Goal: Task Accomplishment & Management: Use online tool/utility

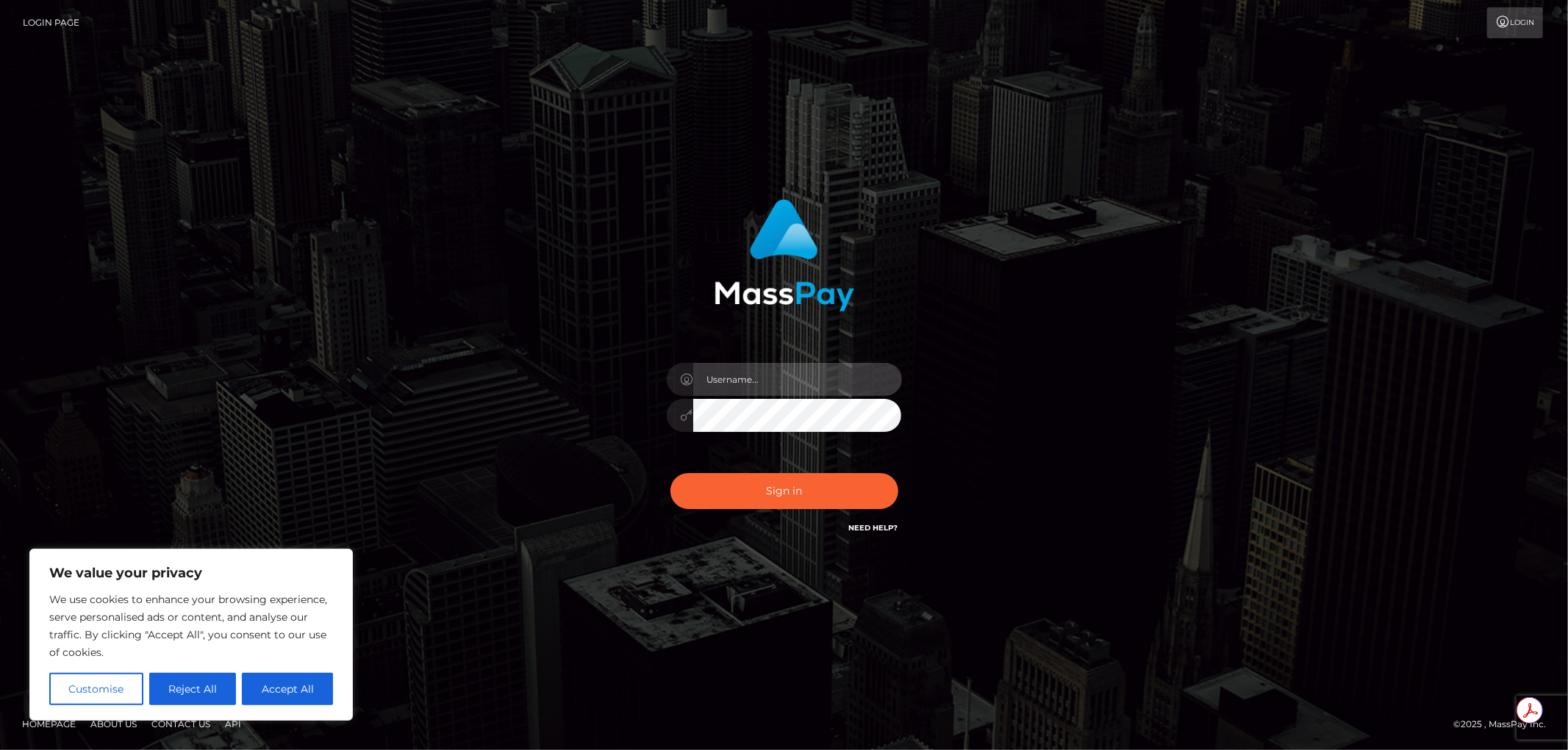
click at [724, 373] on input "text" at bounding box center [797, 379] width 209 height 33
paste input "APteam.medley"
type input "APteam.medley"
click at [747, 486] on button "Sign in" at bounding box center [784, 491] width 227 height 36
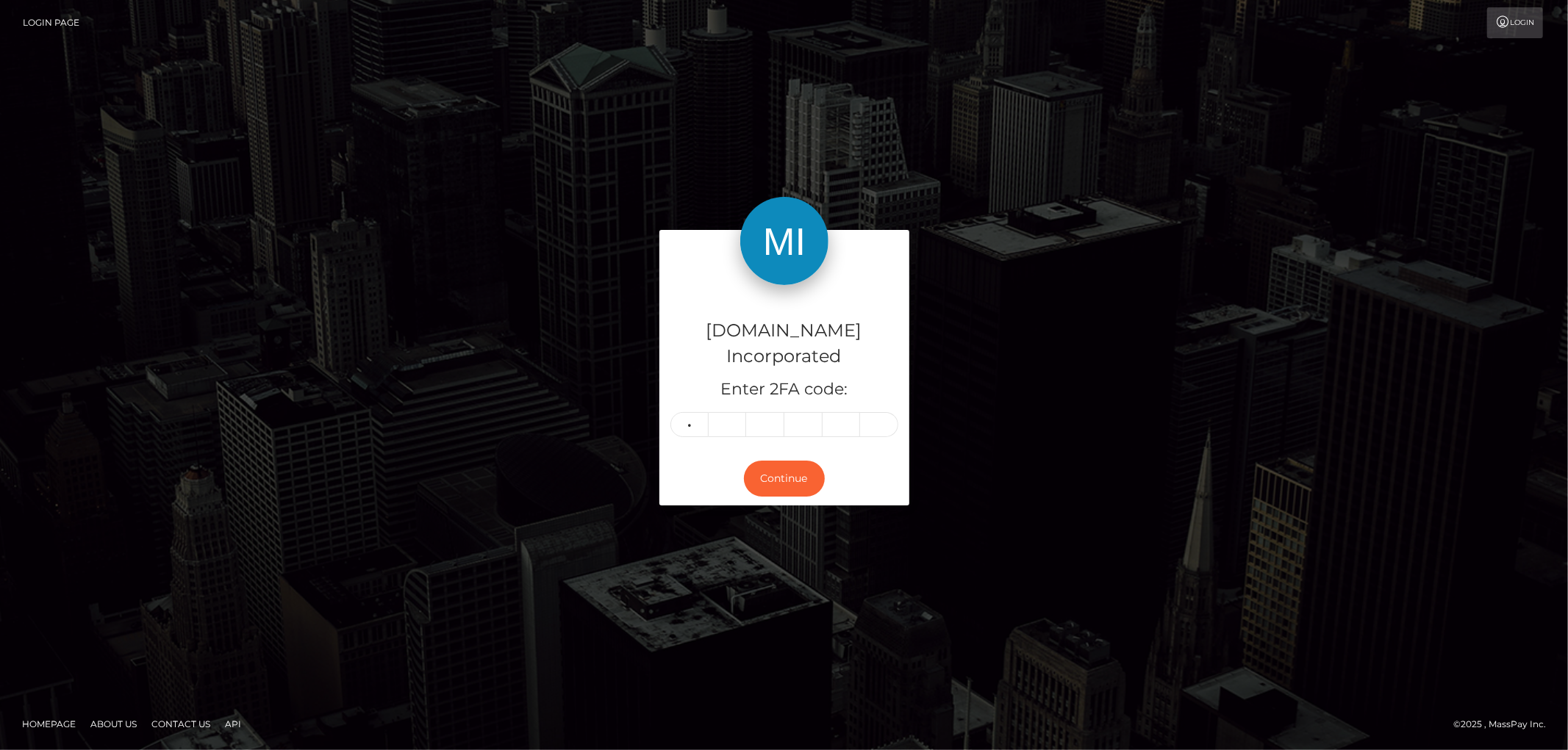
type input "0"
type input "8"
type input "5"
type input "3"
type input "8"
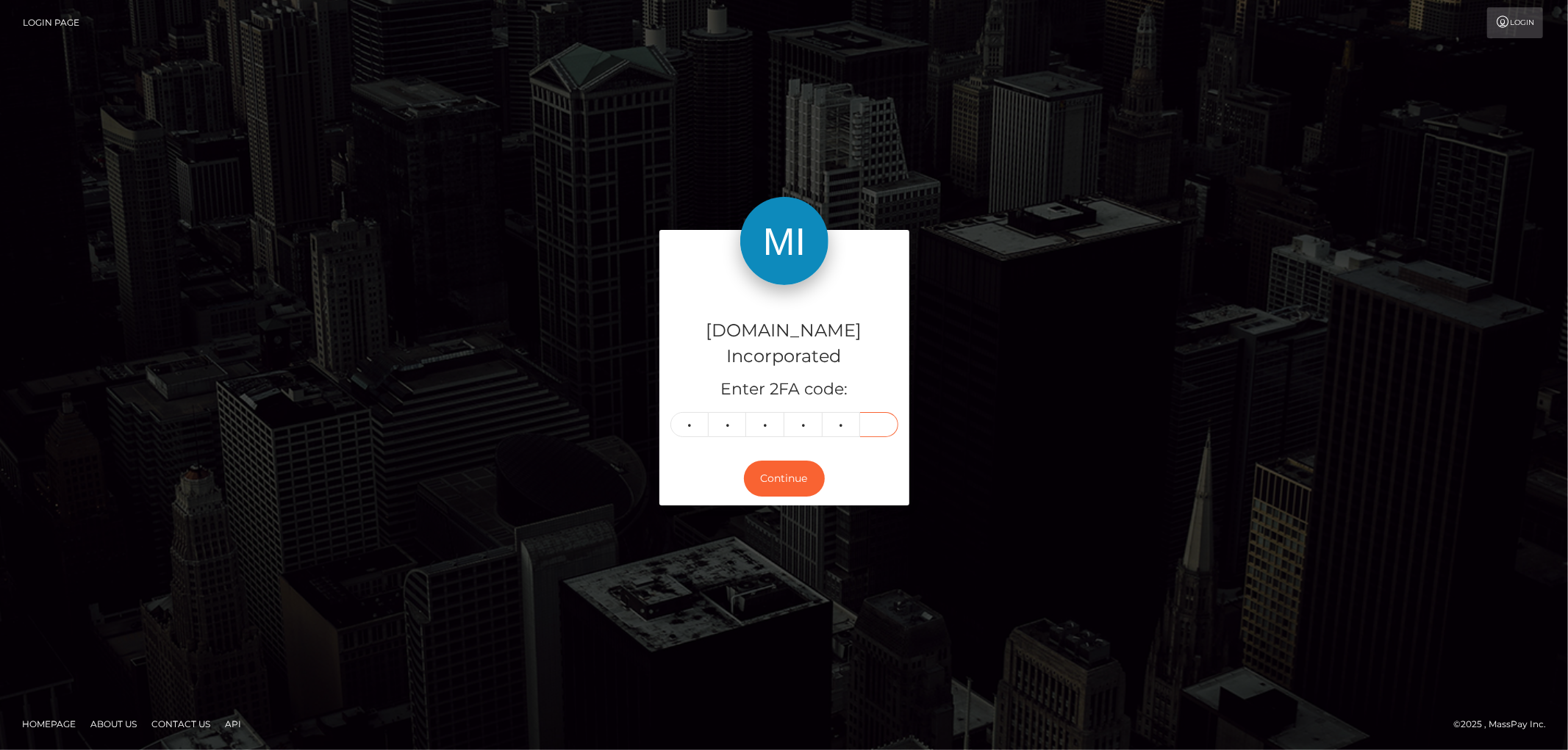
type input "0"
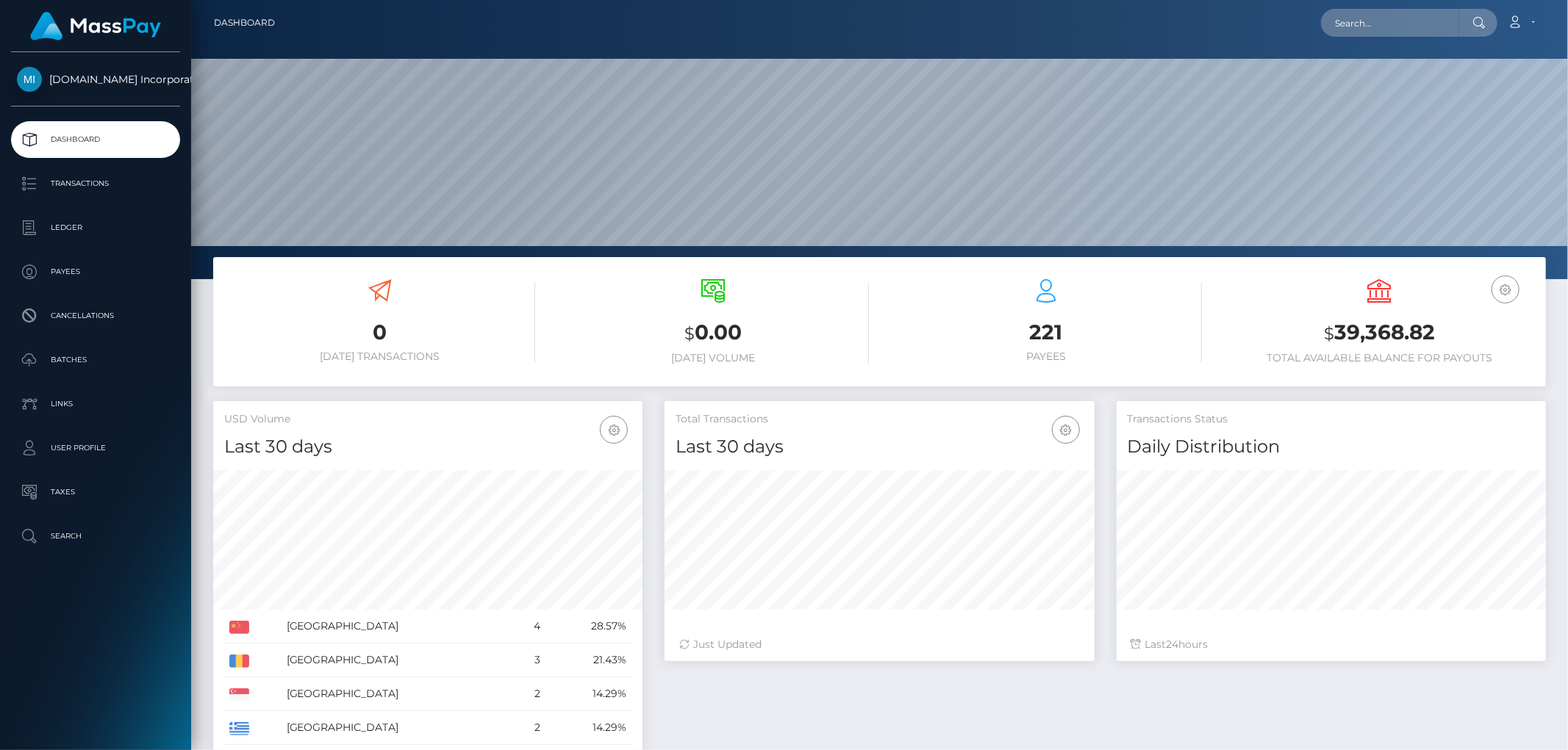
scroll to position [260, 429]
click at [1332, 29] on input "text" at bounding box center [1390, 23] width 138 height 28
click at [89, 275] on p "Payees" at bounding box center [96, 272] width 158 height 22
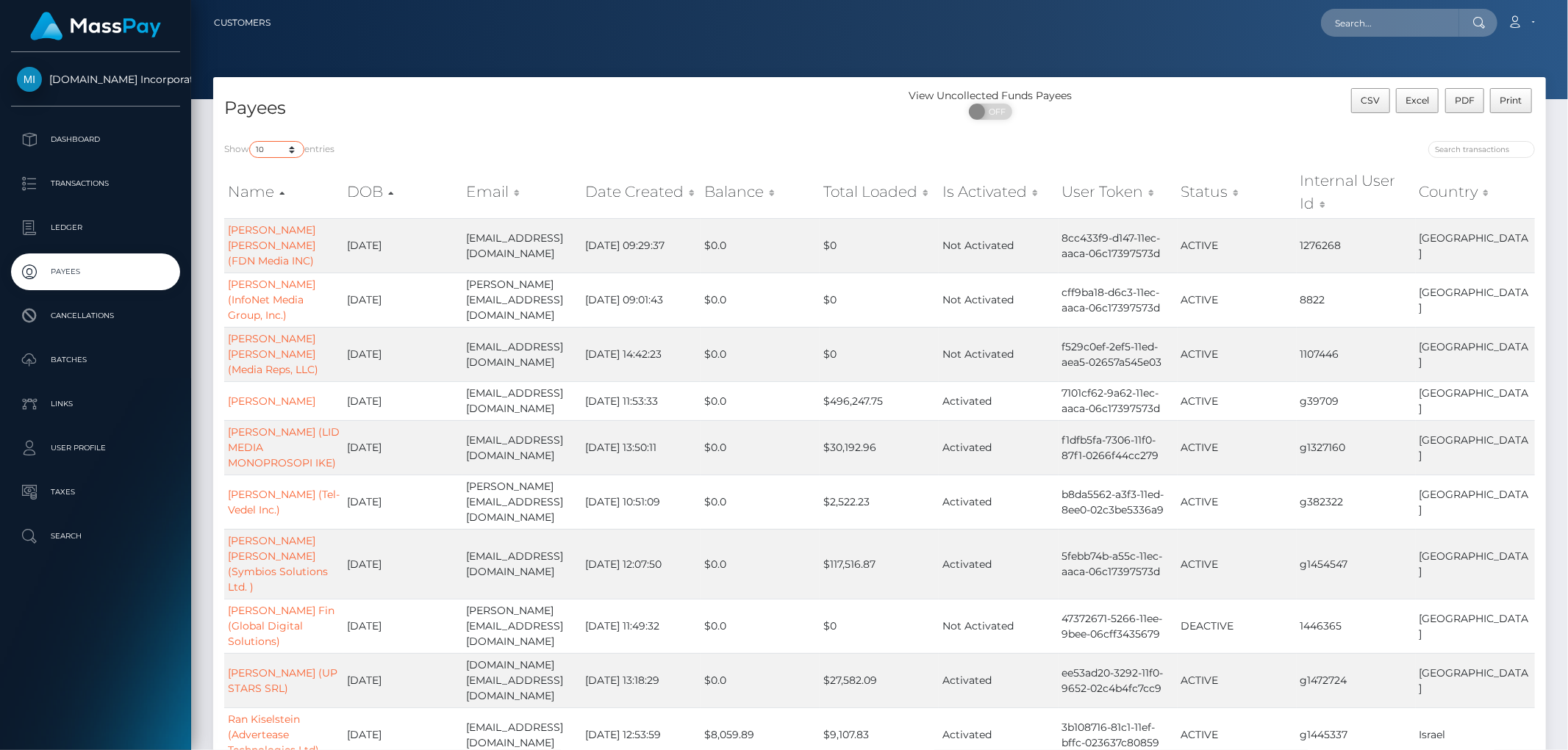
click at [295, 149] on select "10 25 50 100 250" at bounding box center [276, 149] width 55 height 17
select select "250"
click at [250, 141] on select "10 25 50 100 250" at bounding box center [276, 149] width 55 height 17
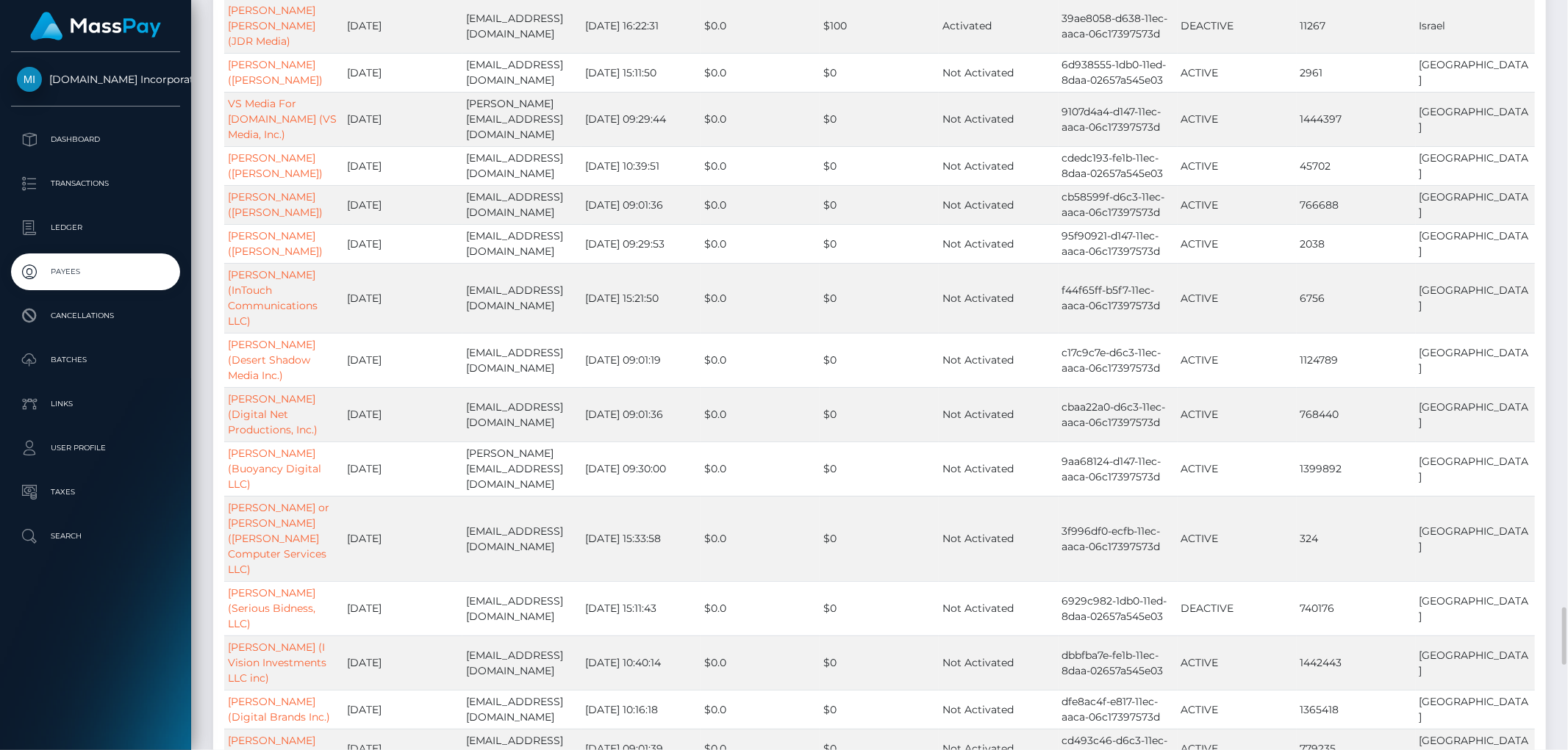
scroll to position [9040, 0]
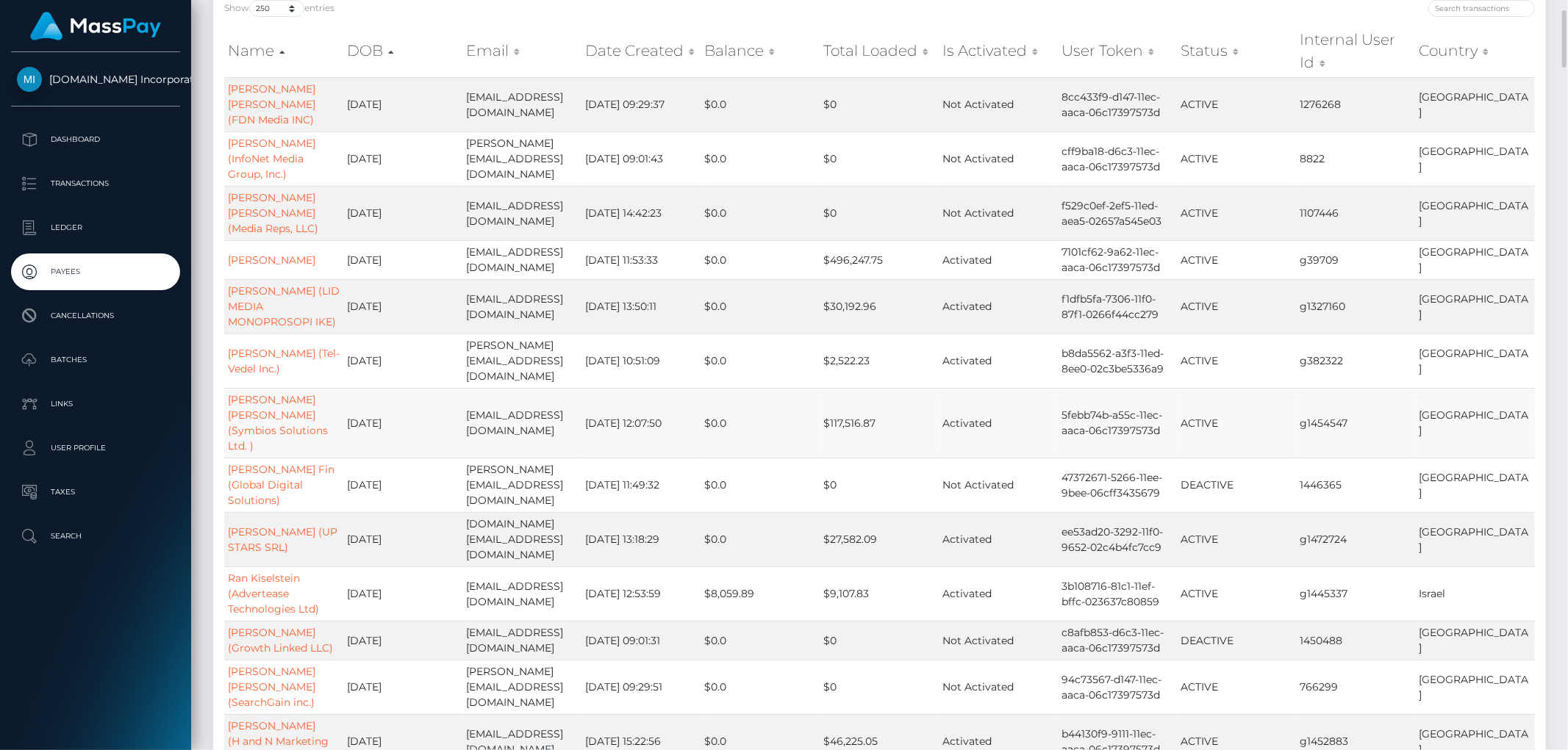
scroll to position [60, 0]
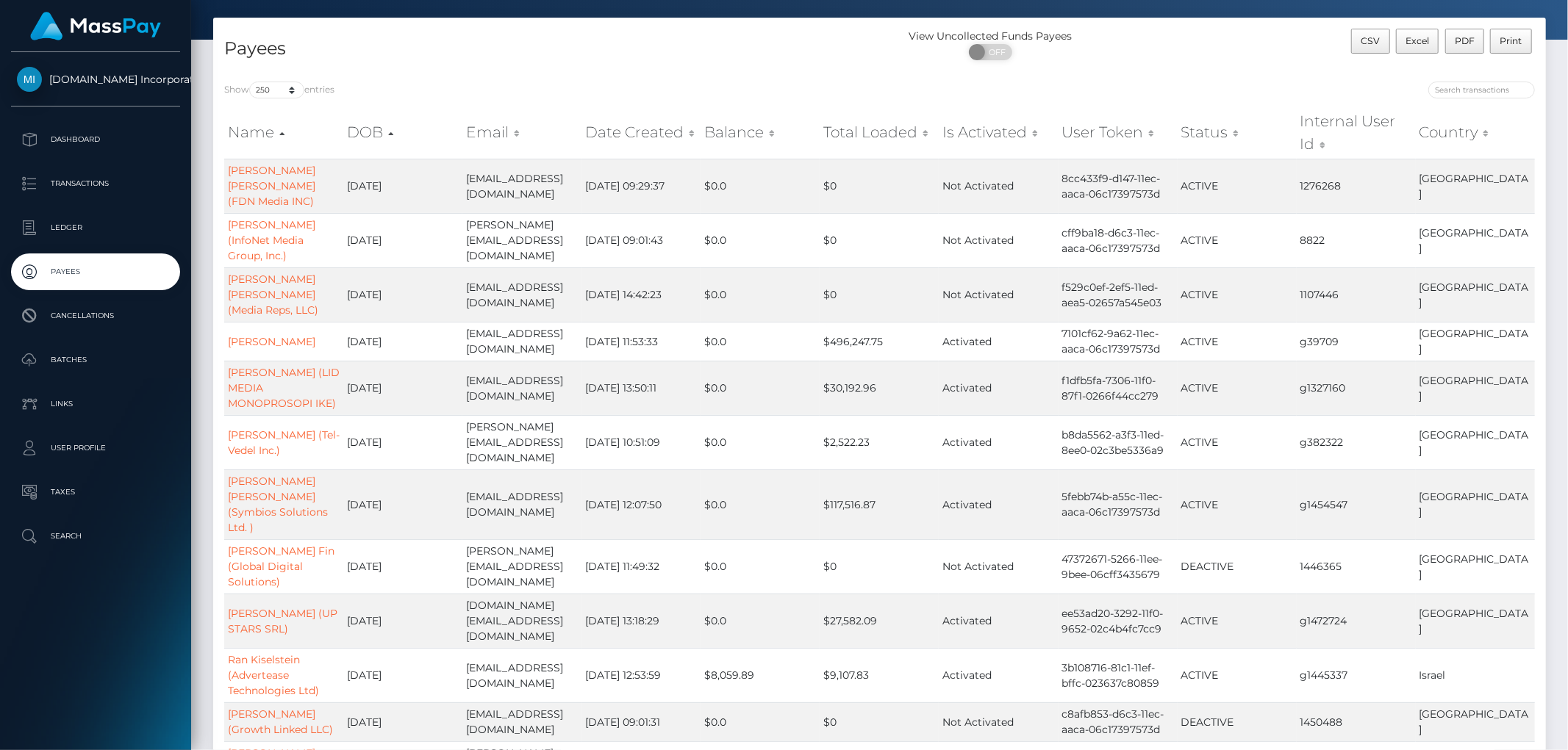
click at [76, 270] on p "Payees" at bounding box center [96, 272] width 158 height 22
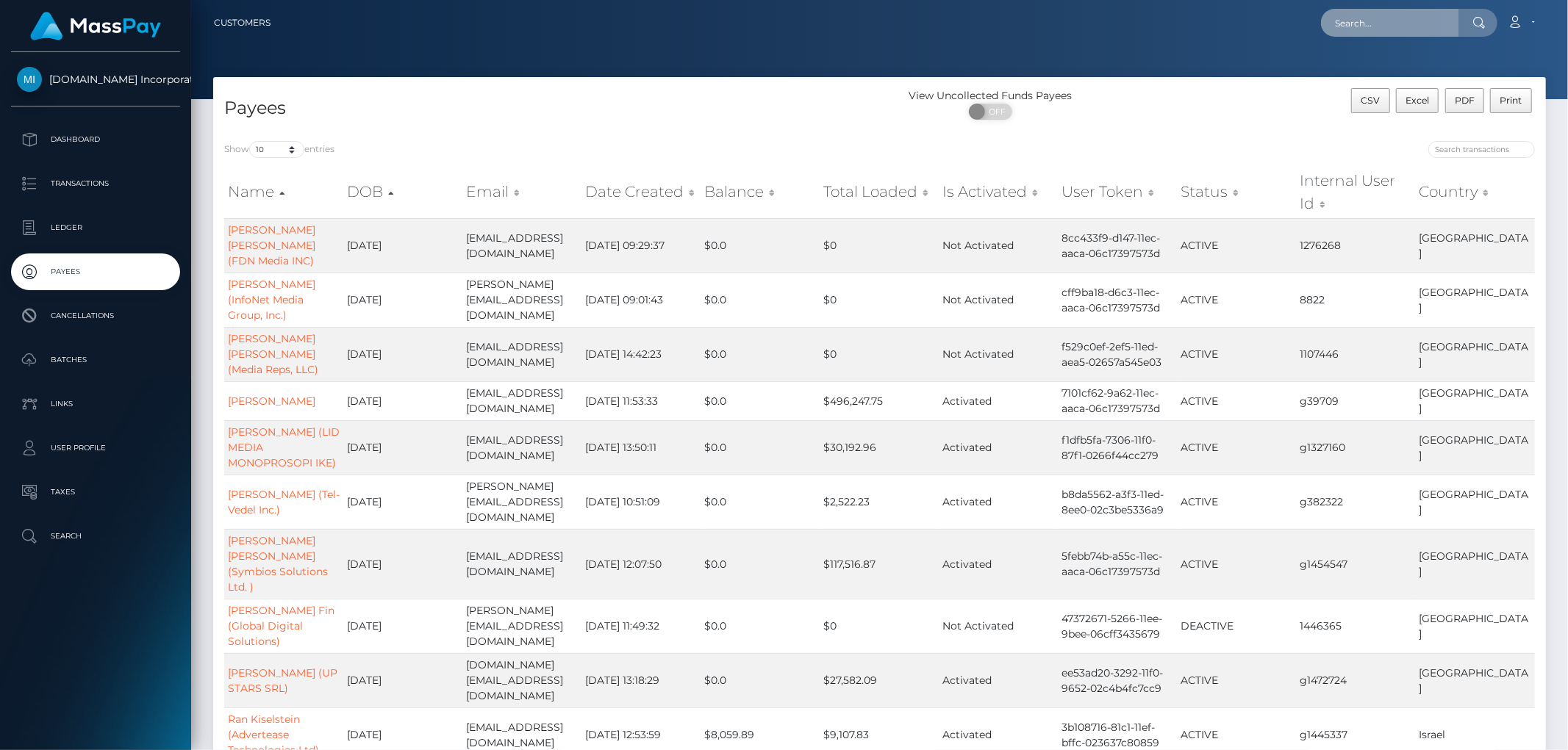
click at [1414, 18] on input "text" at bounding box center [1390, 23] width 138 height 28
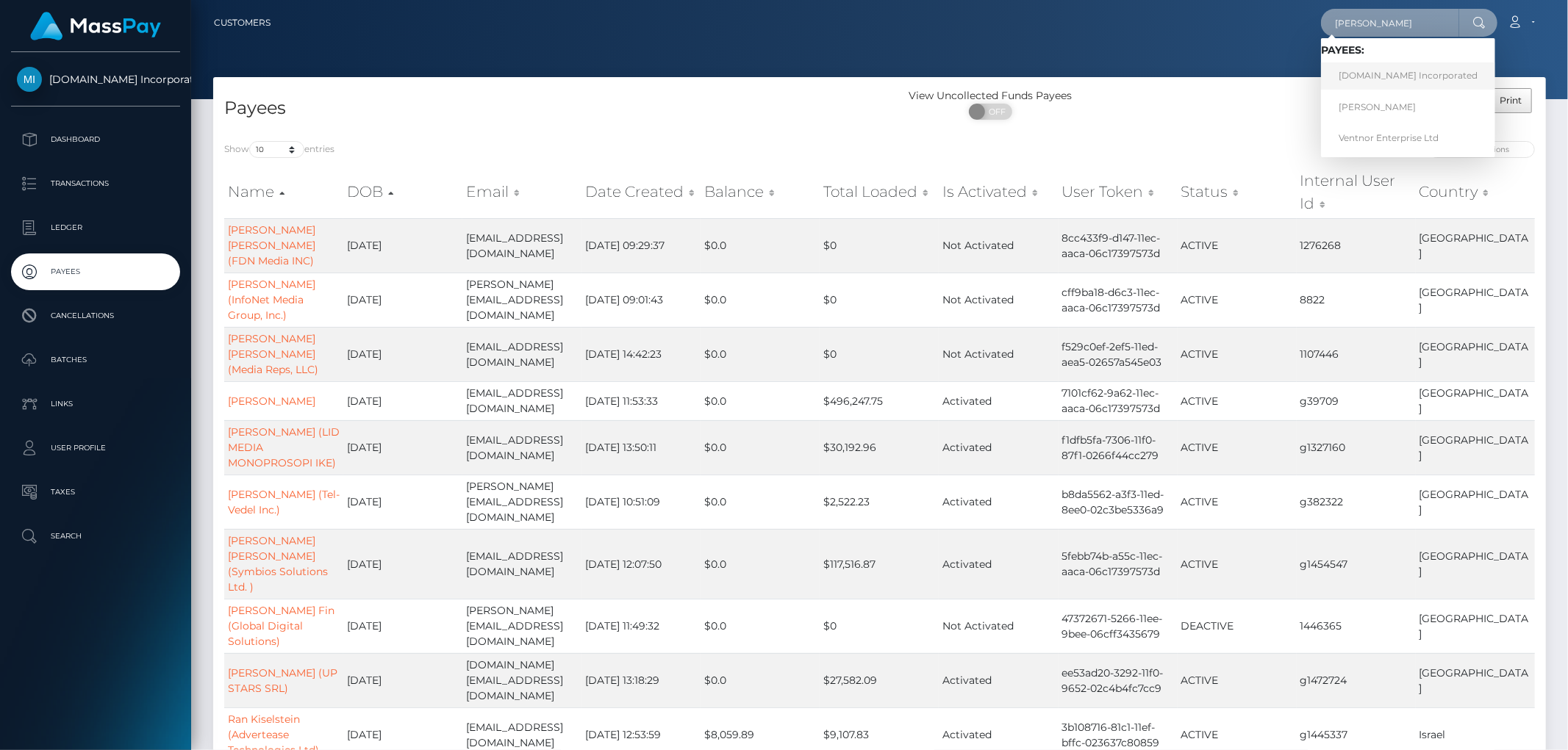
type input "[PERSON_NAME]"
click at [1390, 72] on link "[DOMAIN_NAME] Incorporated" at bounding box center [1408, 76] width 174 height 27
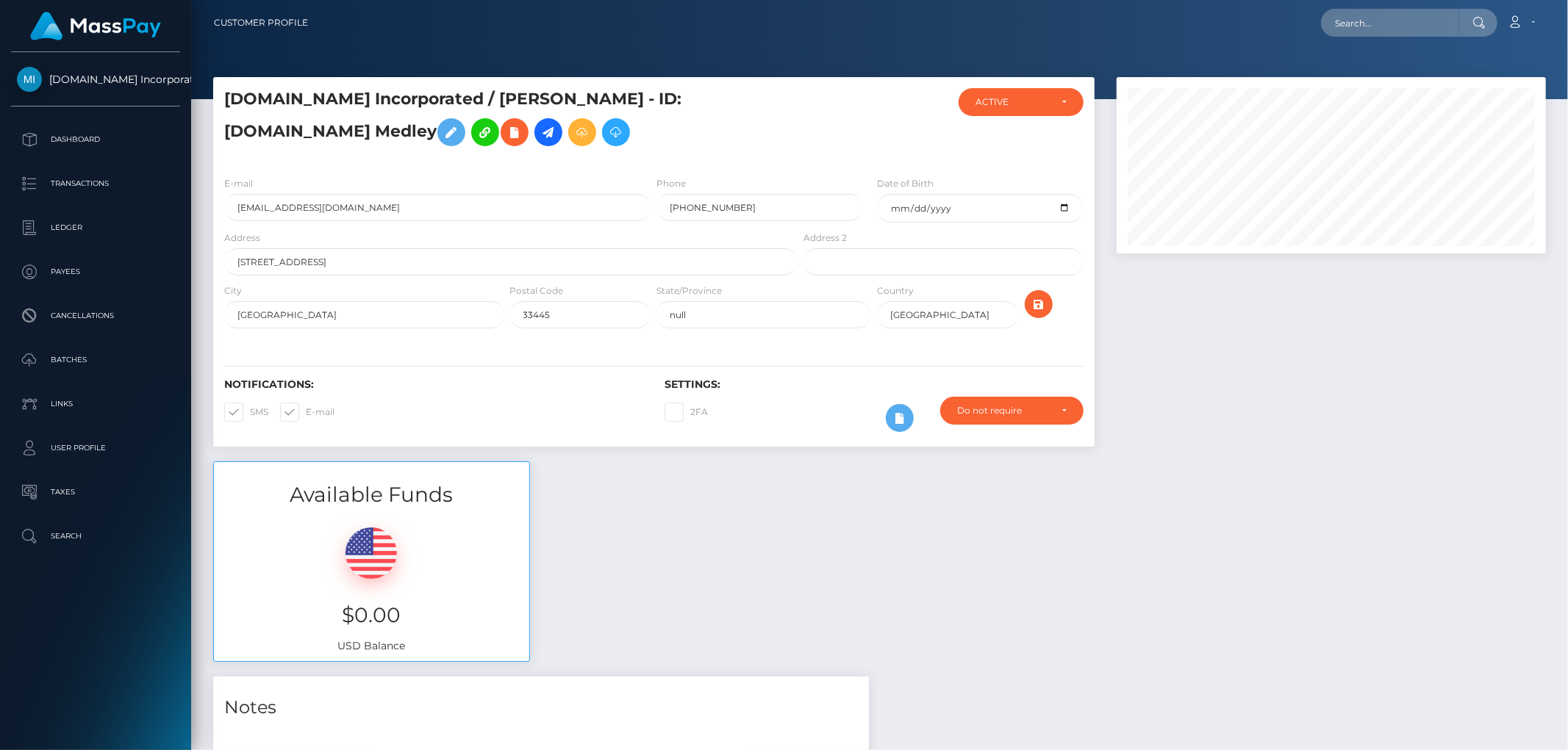
scroll to position [177, 429]
click at [540, 132] on icon at bounding box center [548, 132] width 18 height 18
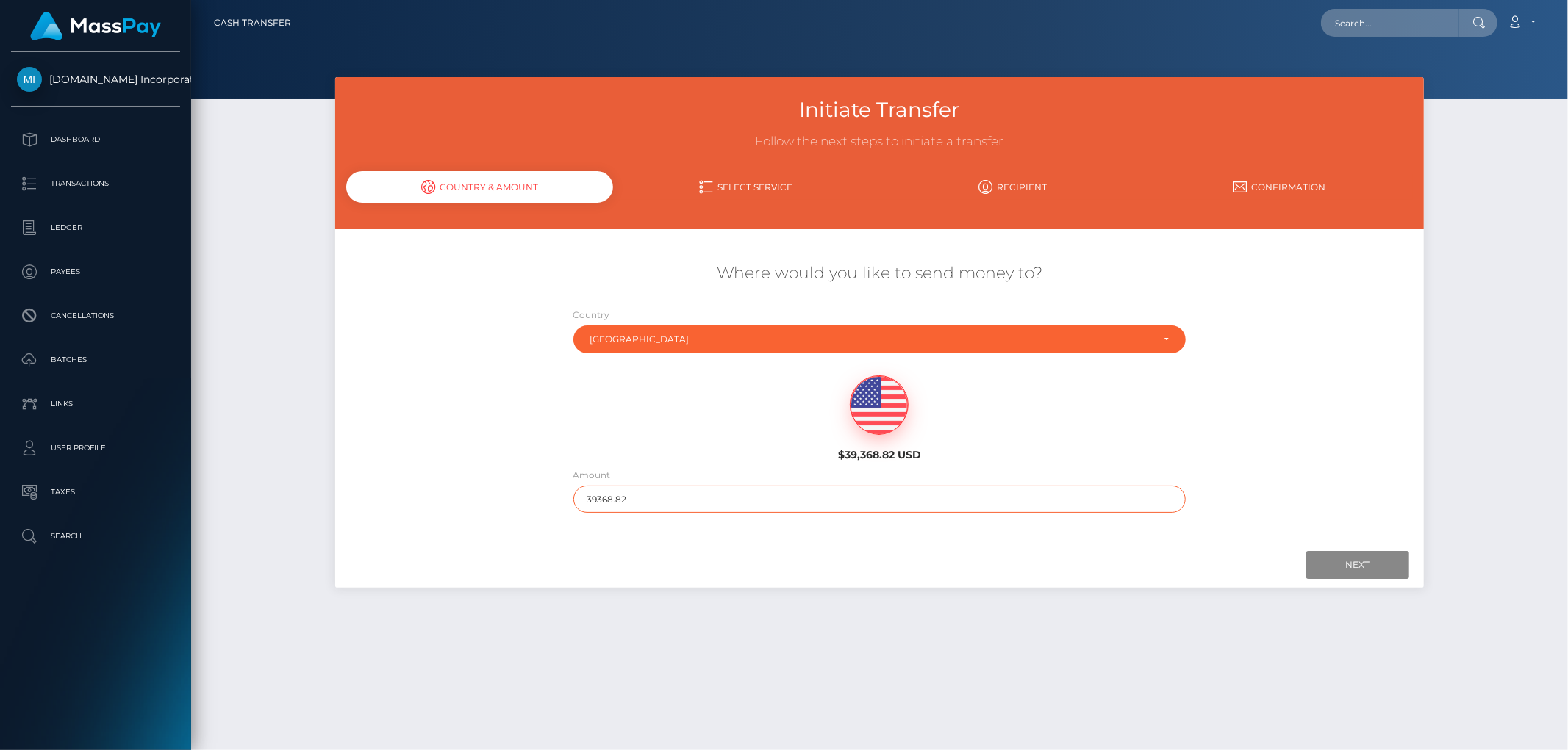
drag, startPoint x: 664, startPoint y: 500, endPoint x: 490, endPoint y: 487, distance: 174.5
click at [500, 490] on div "Where would you like to send money to? Country Abkhazia [GEOGRAPHIC_DATA] [GEOG…" at bounding box center [879, 387] width 1089 height 265
type input "10.00"
click at [787, 358] on div "Country Abkhazia [GEOGRAPHIC_DATA] [GEOGRAPHIC_DATA] [GEOGRAPHIC_DATA] [US_STAT…" at bounding box center [880, 333] width 635 height 54
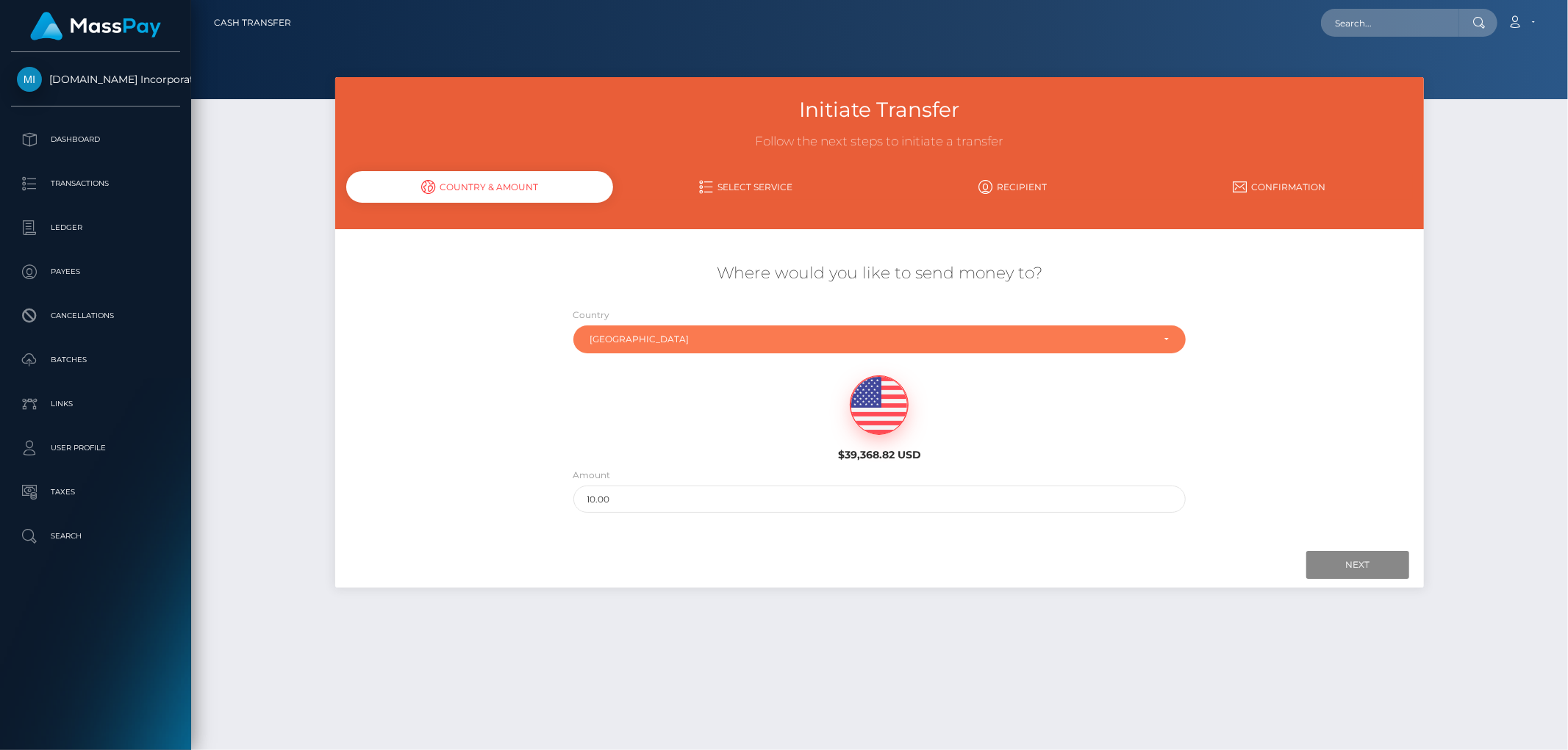
click at [786, 346] on div "[GEOGRAPHIC_DATA]" at bounding box center [880, 339] width 613 height 28
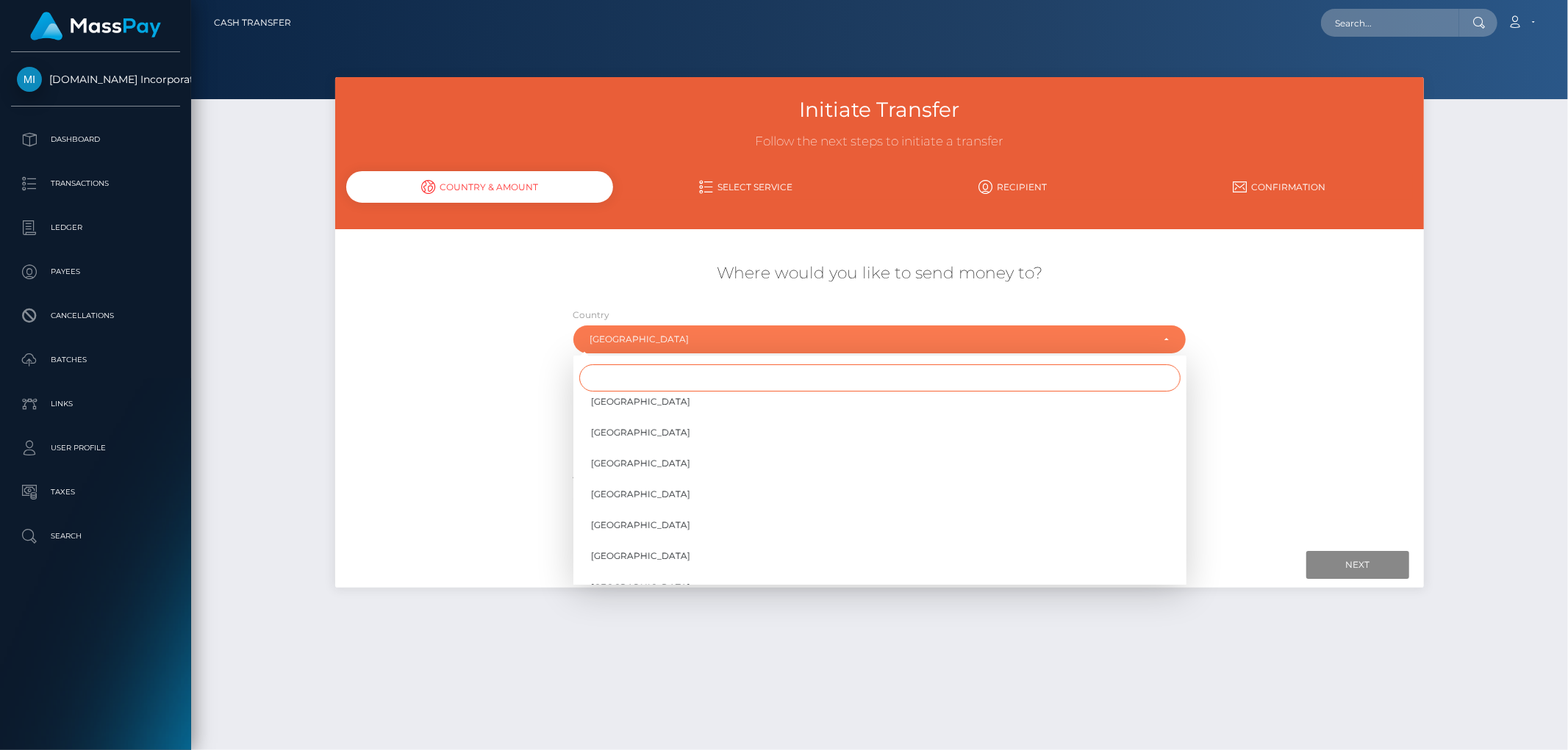
drag, startPoint x: 788, startPoint y: 346, endPoint x: 673, endPoint y: 375, distance: 118.6
click at [673, 375] on input "Search" at bounding box center [880, 378] width 601 height 27
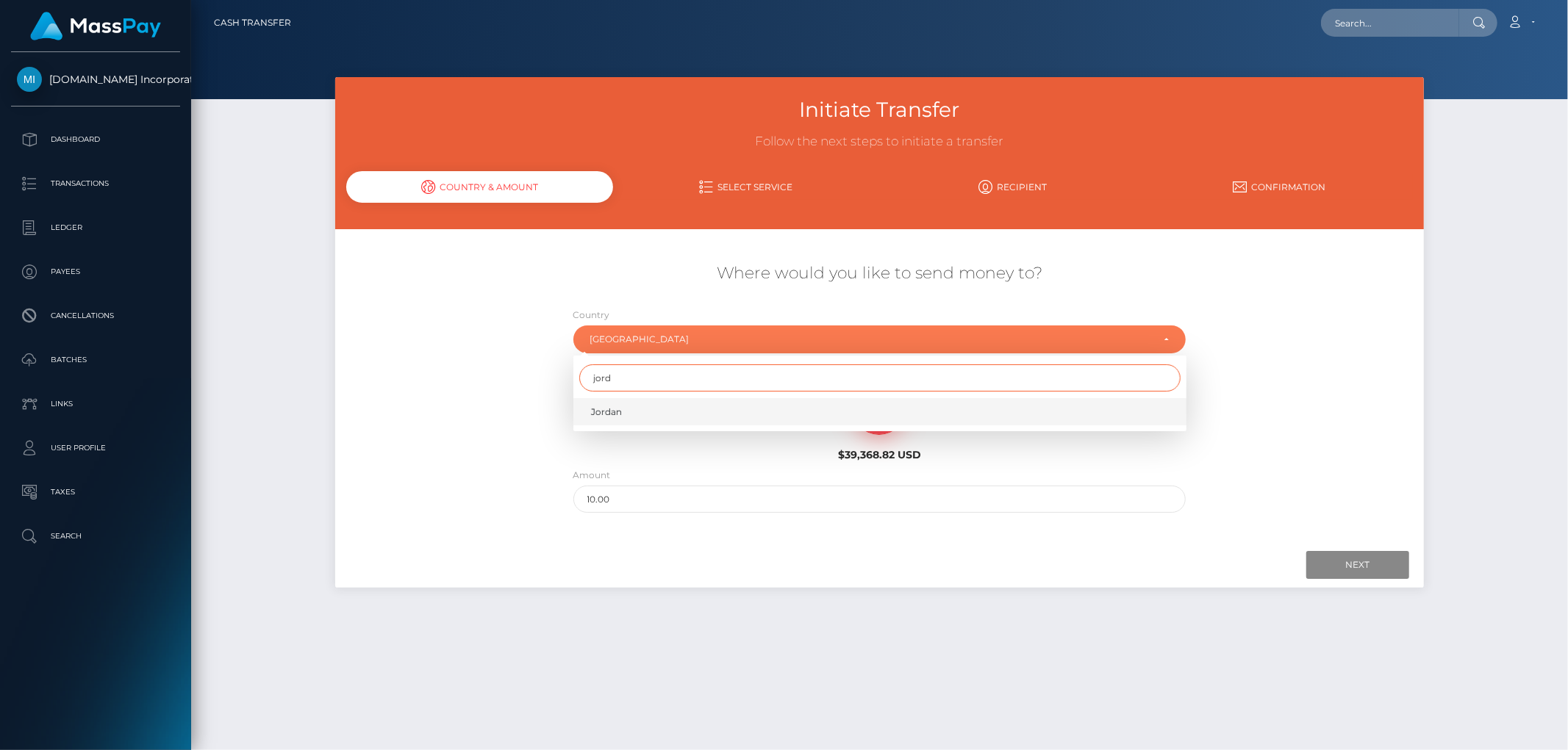
type input "jord"
click at [696, 415] on link "Jordan" at bounding box center [880, 411] width 613 height 27
select select "JOR"
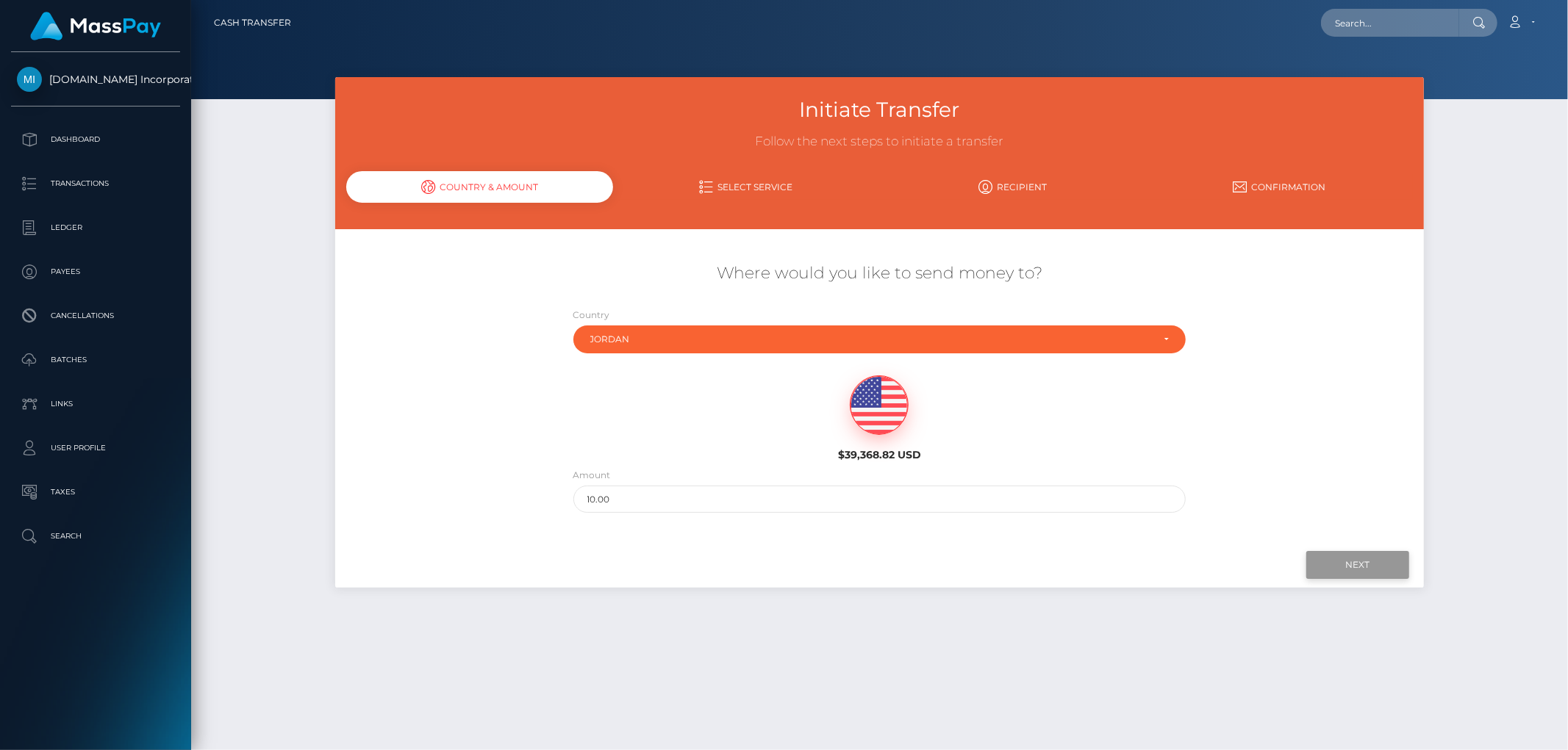
click at [1343, 559] on input "Next" at bounding box center [1357, 565] width 103 height 28
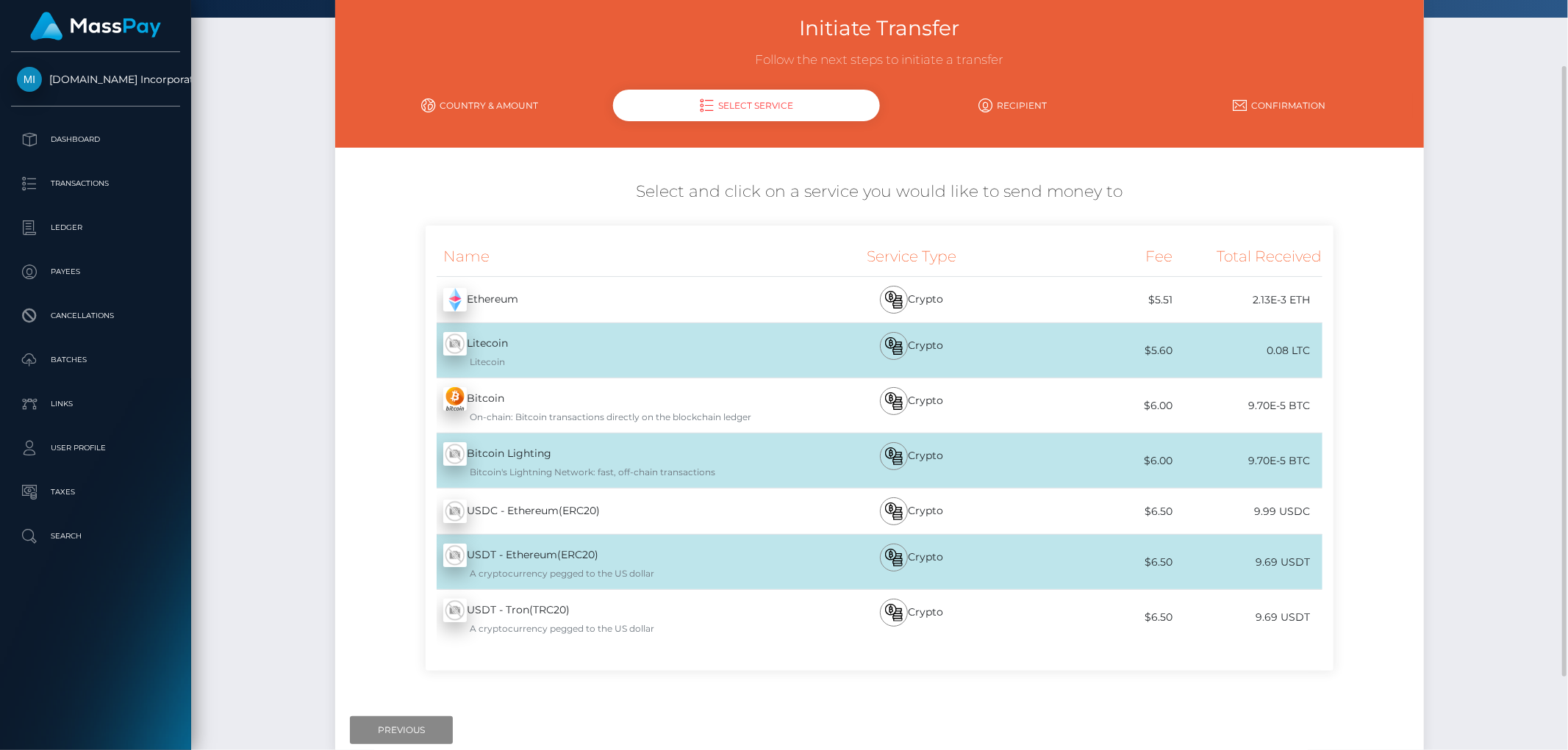
scroll to position [163, 0]
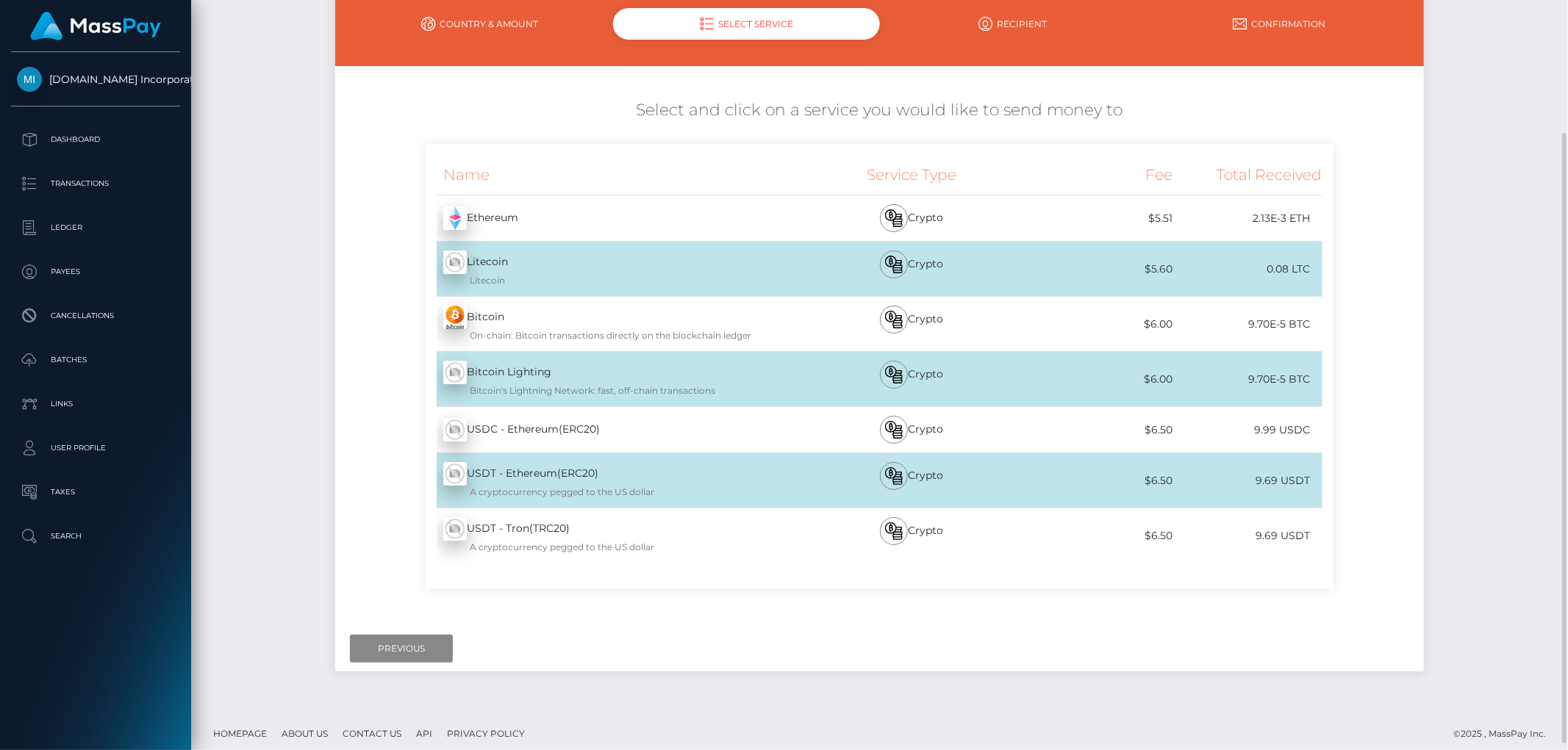
drag, startPoint x: 467, startPoint y: 348, endPoint x: 473, endPoint y: 367, distance: 19.9
drag, startPoint x: 473, startPoint y: 367, endPoint x: 372, endPoint y: 420, distance: 114.1
click at [363, 429] on div "Name Service Type Fee Total Received Ethereum - ETH Litecoin" at bounding box center [879, 374] width 1089 height 460
drag, startPoint x: 841, startPoint y: 158, endPoint x: 976, endPoint y: 514, distance: 380.7
click at [978, 514] on div "Name Service Type Fee Total Received Ethereum - ETH Litecoin - LTC Litecoin - B…" at bounding box center [879, 359] width 885 height 408
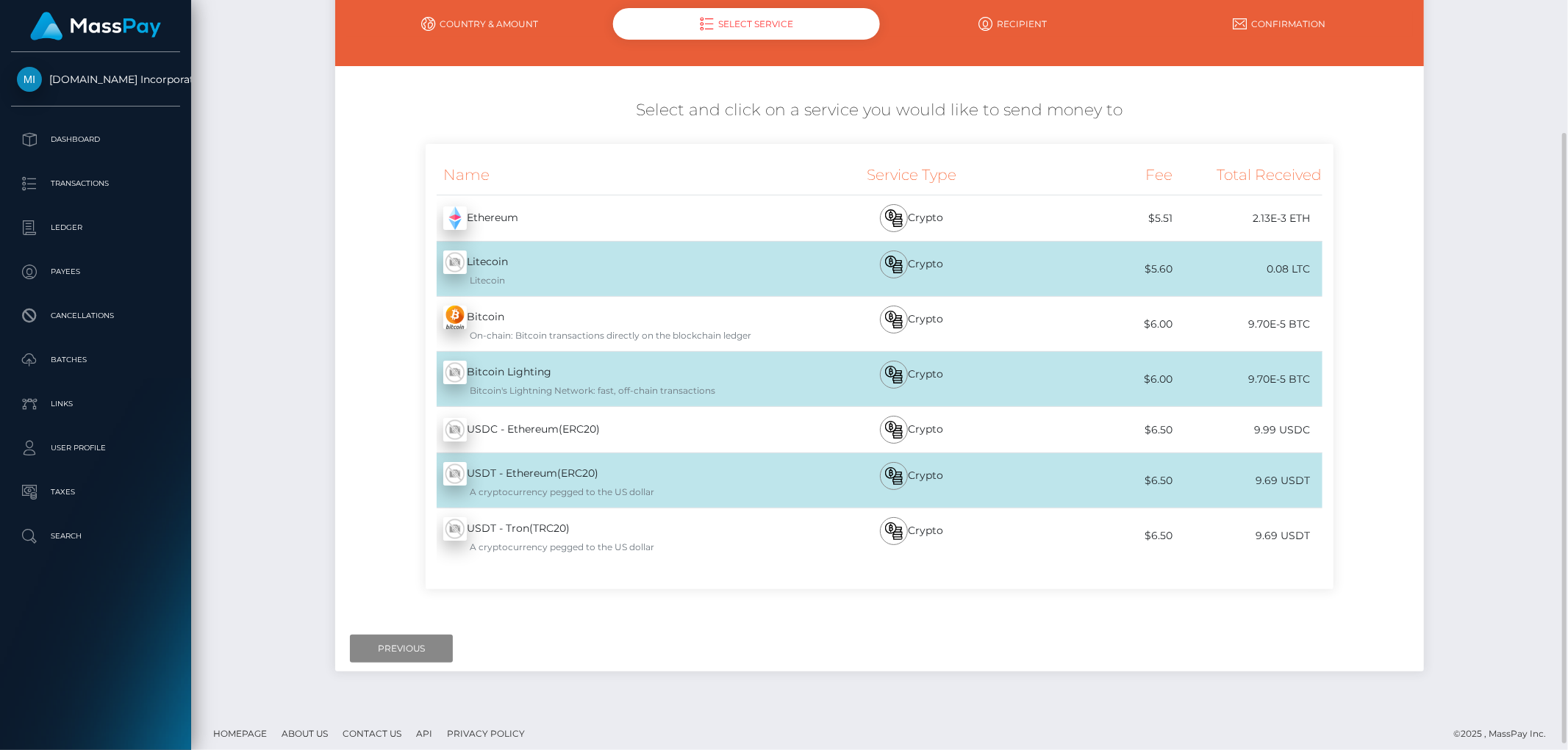
click at [755, 168] on div "Name" at bounding box center [612, 175] width 373 height 40
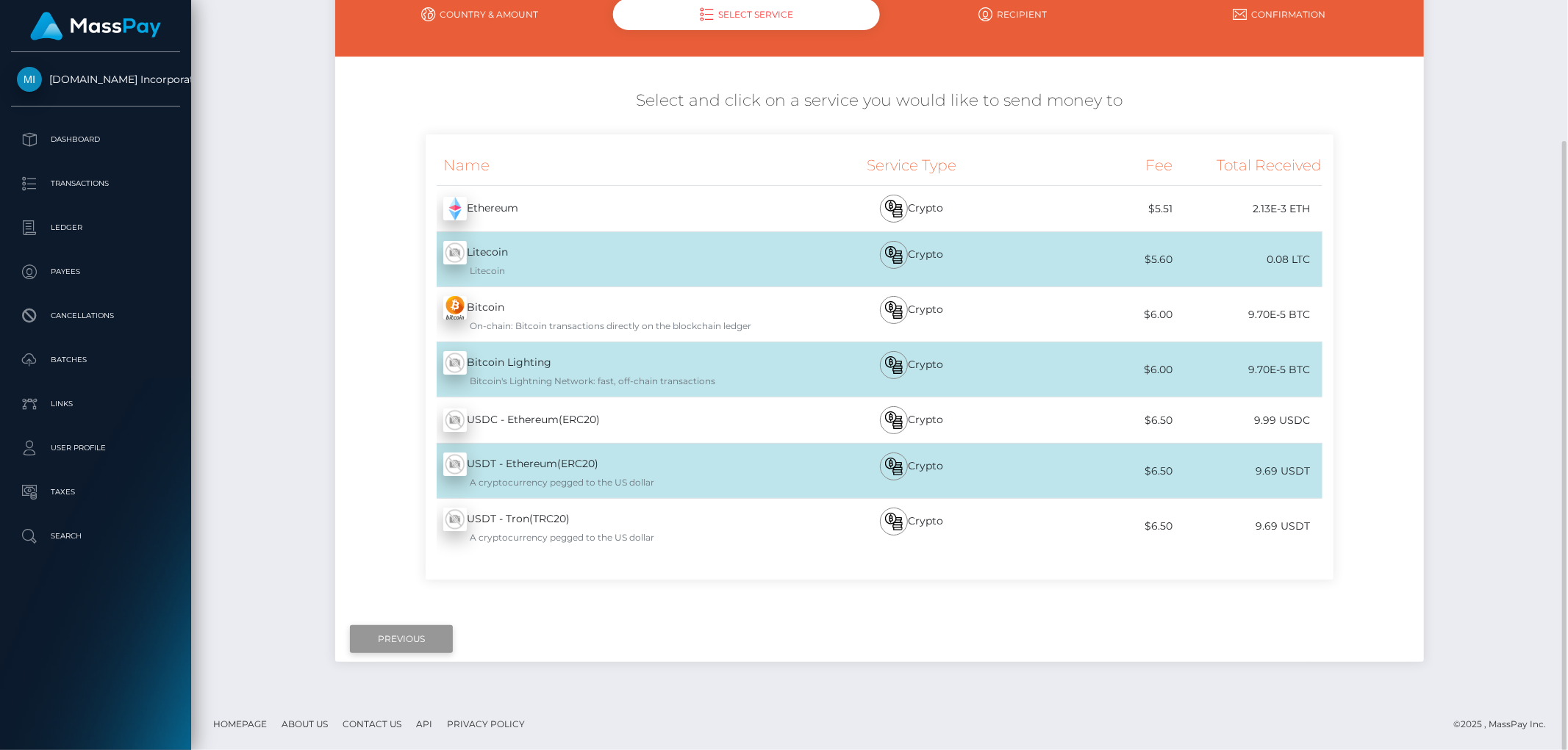
click at [427, 629] on input "Previous" at bounding box center [401, 640] width 103 height 28
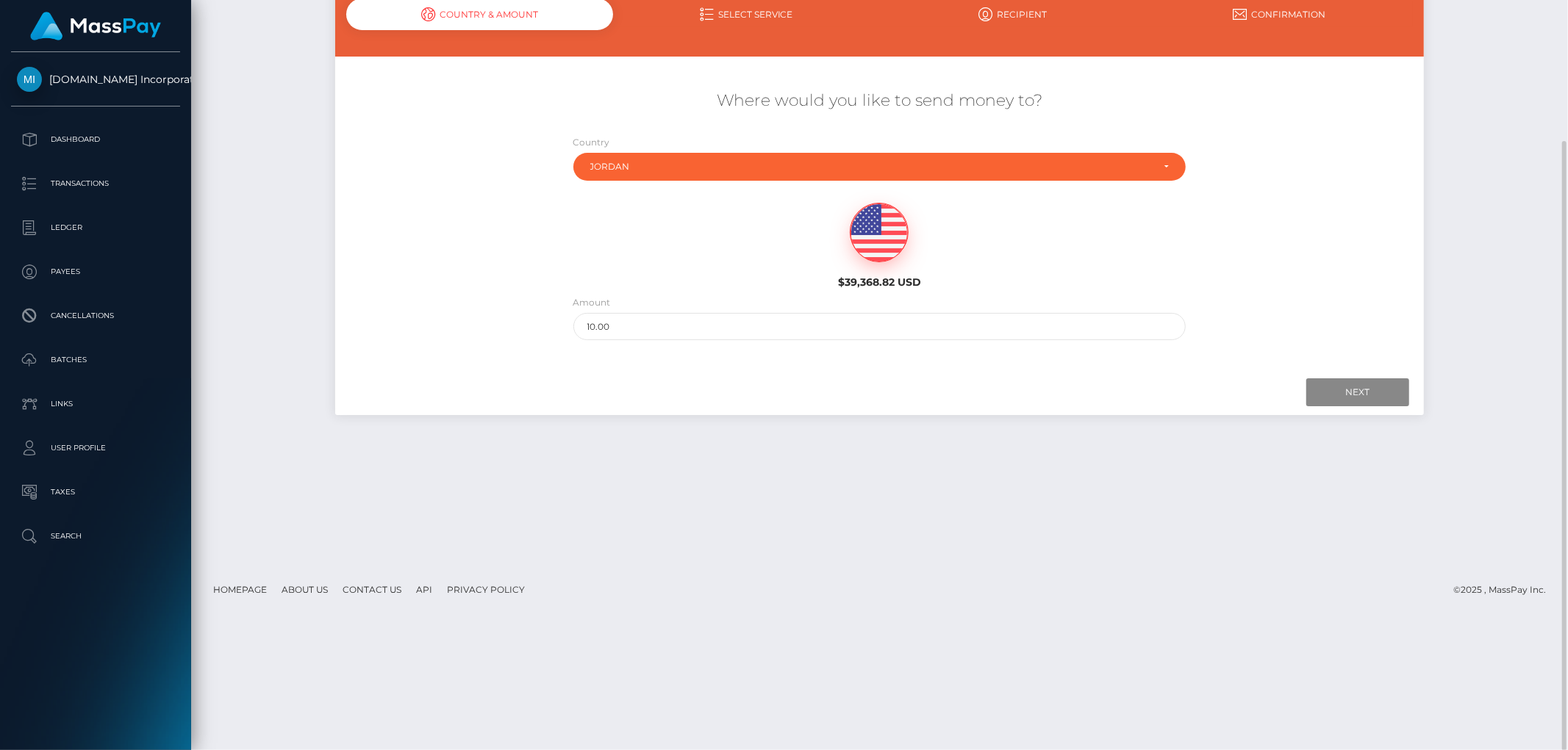
scroll to position [0, 0]
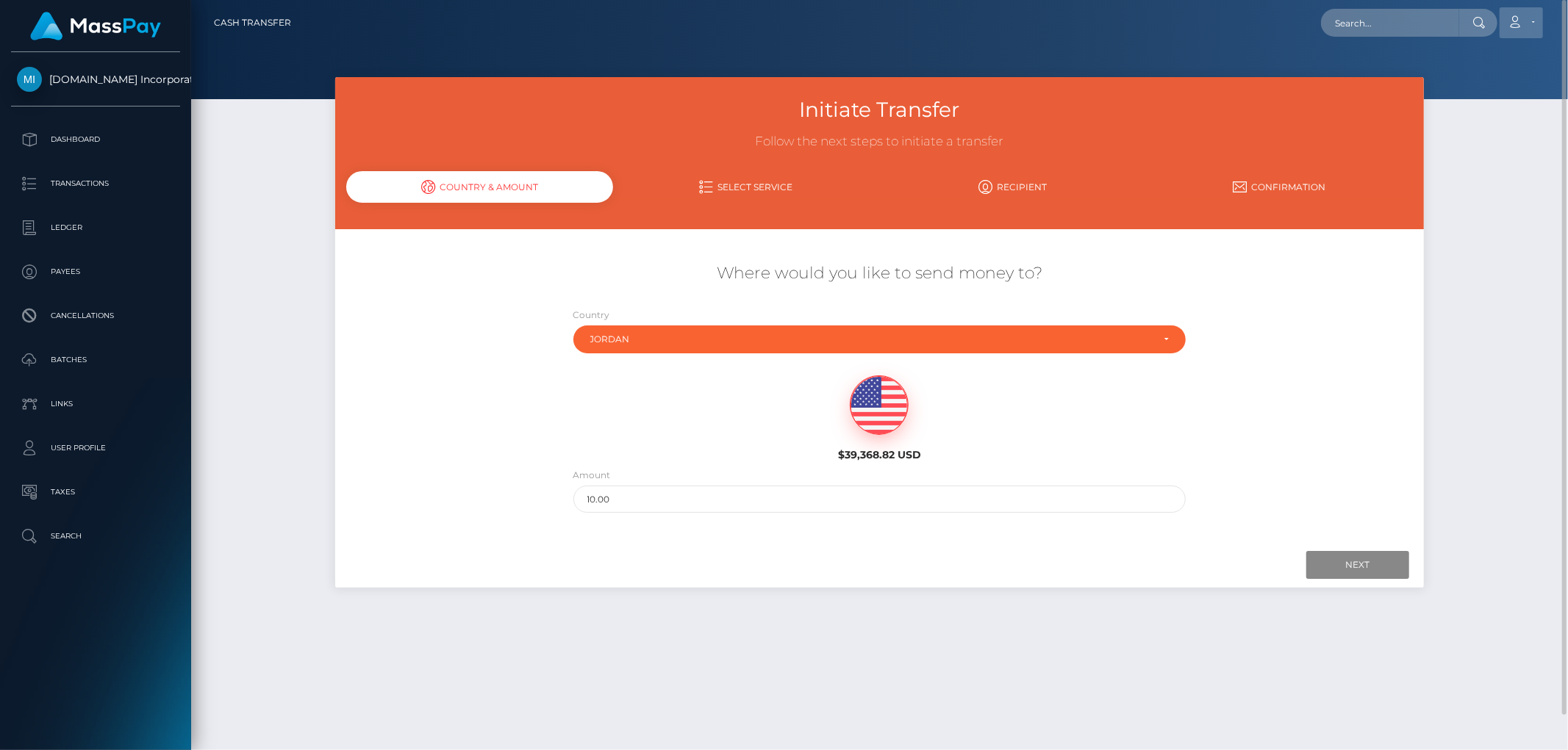
click at [1530, 26] on link "Account" at bounding box center [1521, 23] width 43 height 31
click at [1477, 93] on link "Logout" at bounding box center [1486, 94] width 118 height 27
